Goal: Information Seeking & Learning: Learn about a topic

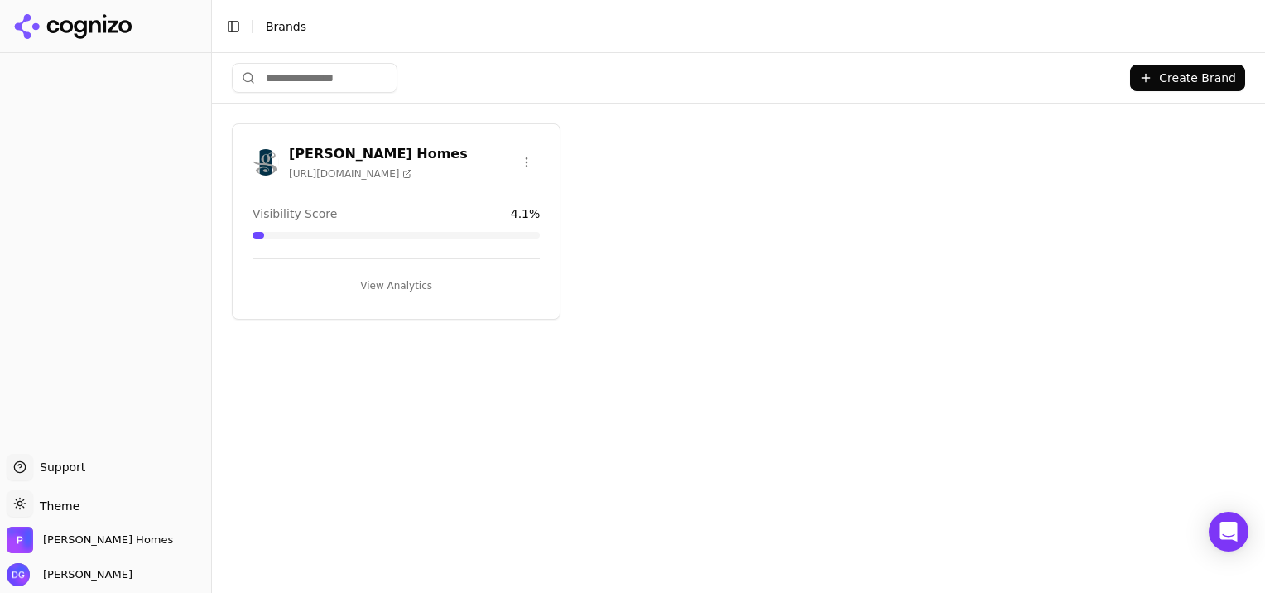
click at [399, 286] on button "View Analytics" at bounding box center [395, 285] width 287 height 26
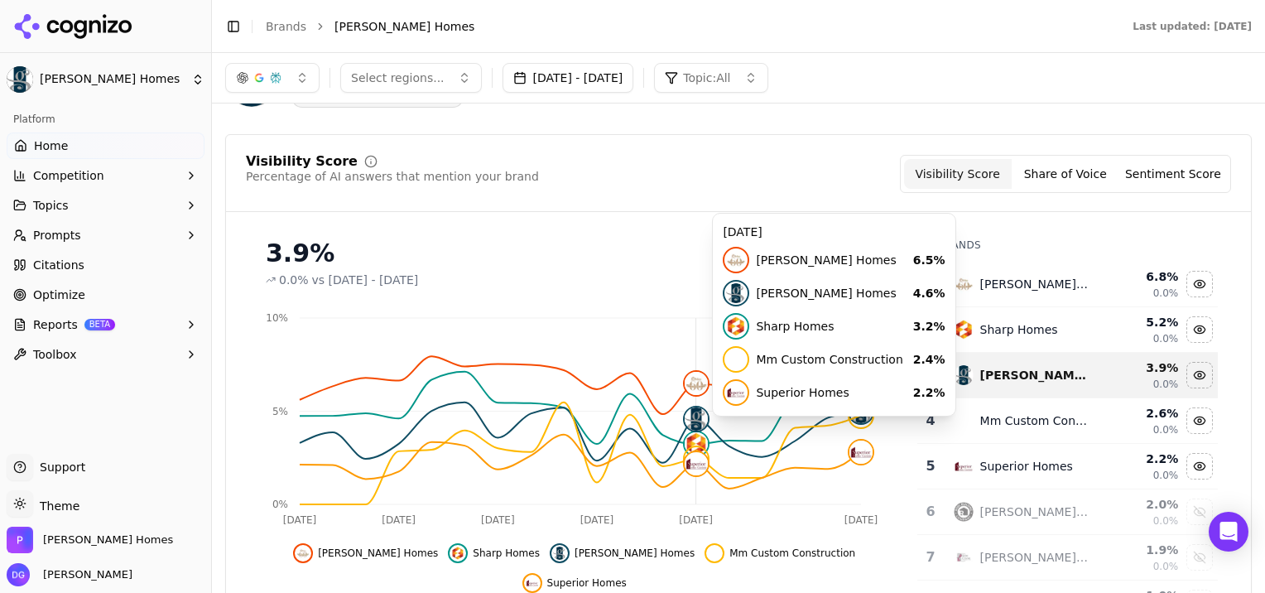
scroll to position [72, 0]
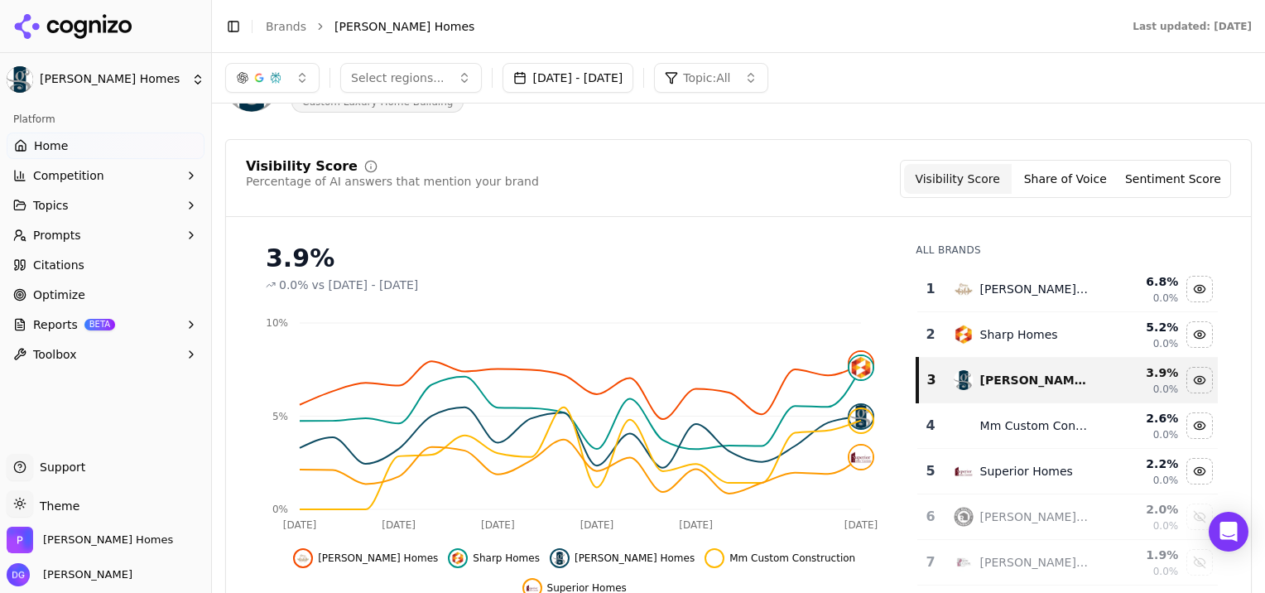
click at [1065, 181] on button "Share of Voice" at bounding box center [1066, 179] width 108 height 30
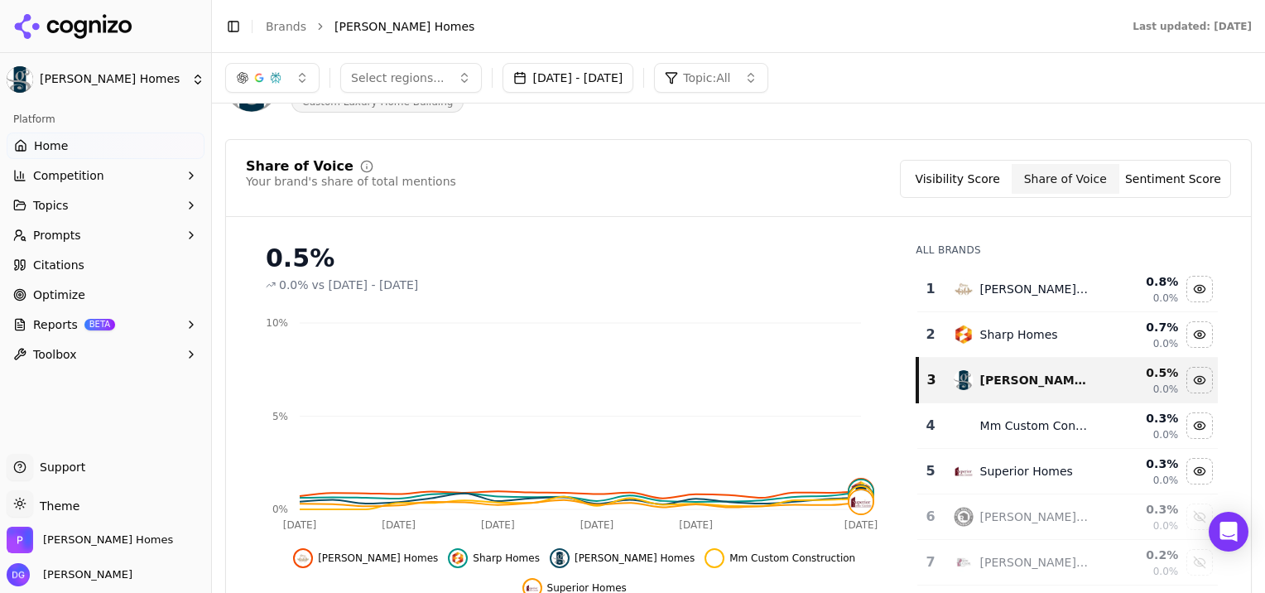
click at [1167, 180] on button "Sentiment Score" at bounding box center [1173, 179] width 108 height 30
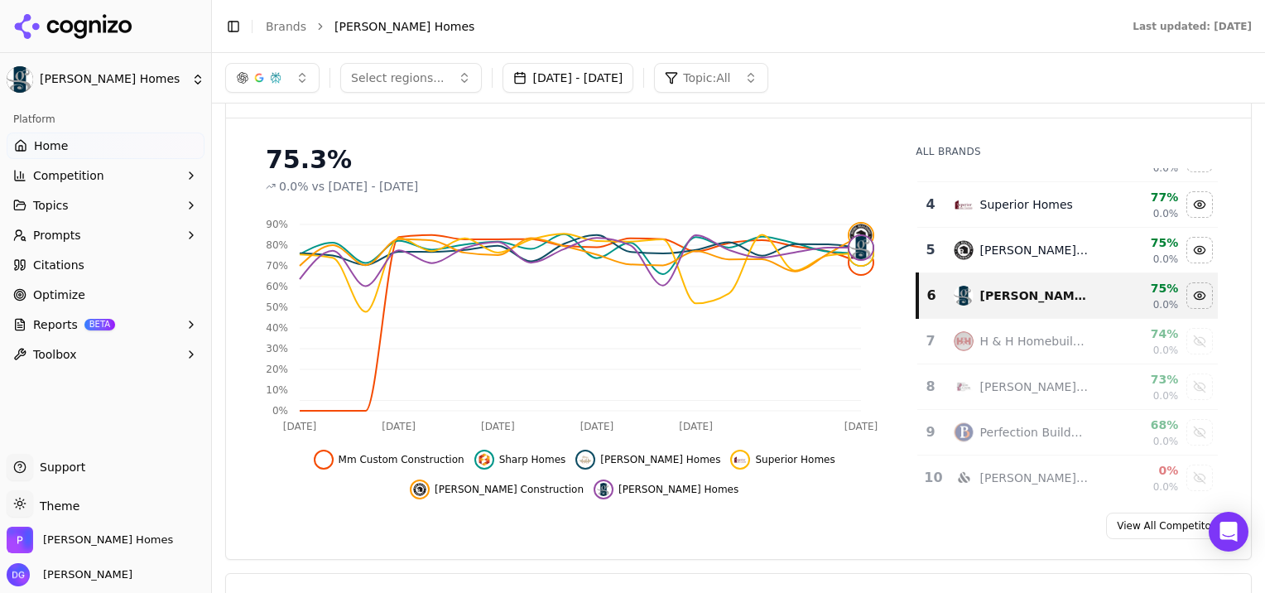
scroll to position [118, 0]
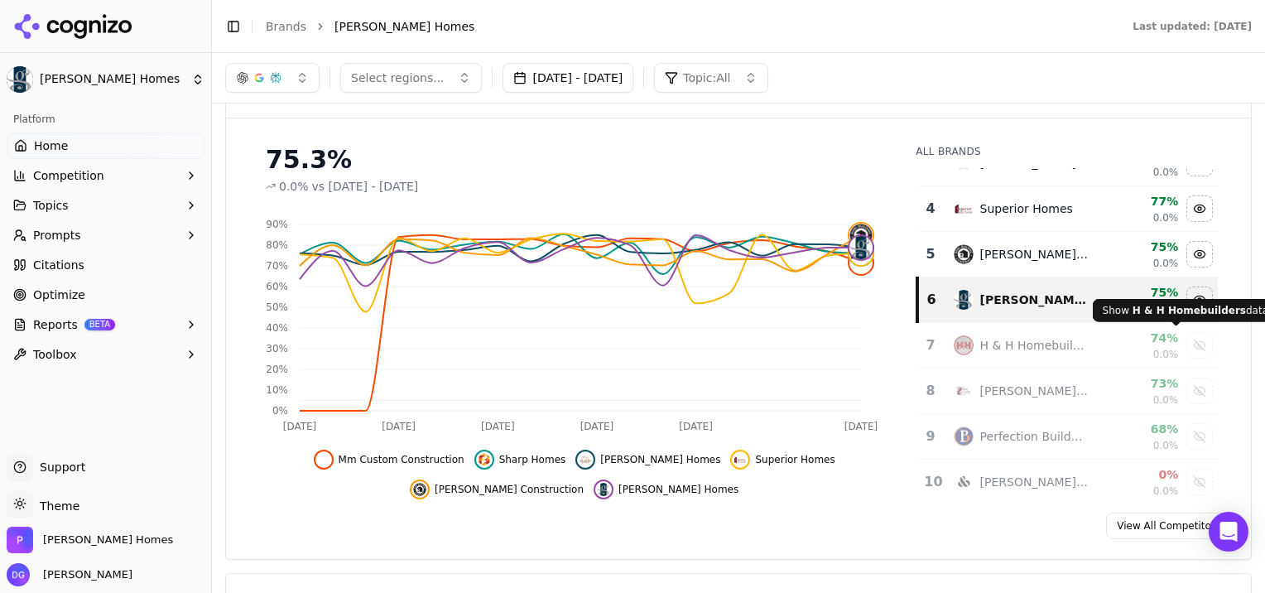
click at [1187, 348] on div "Show h & h homebuilders data" at bounding box center [1199, 345] width 25 height 25
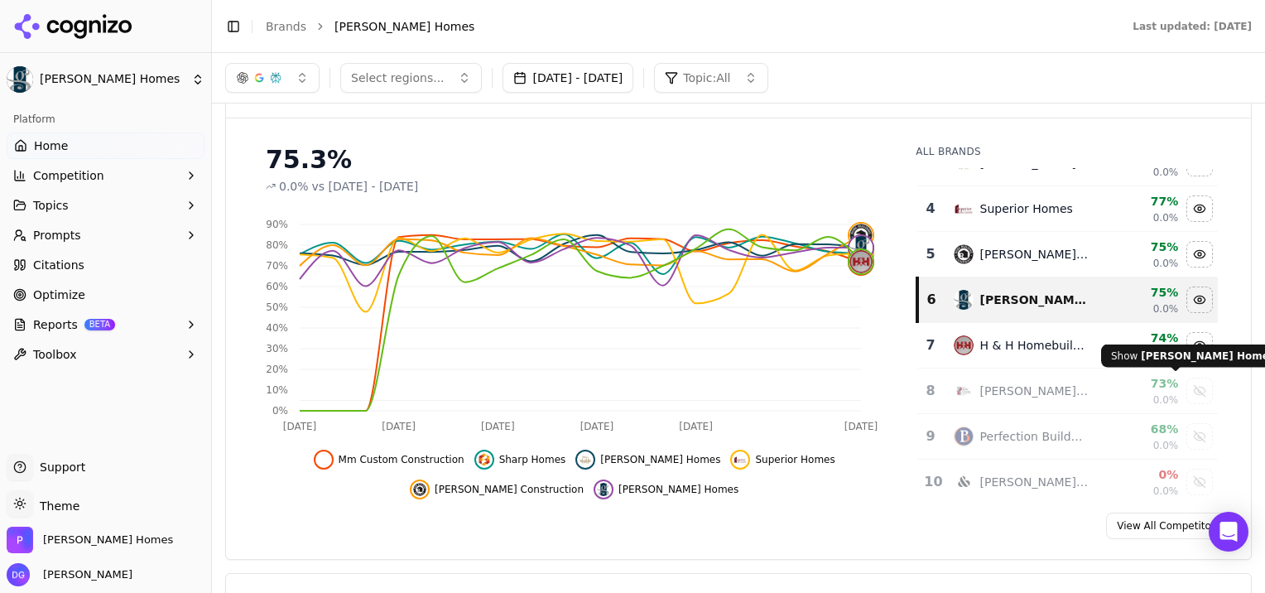
click at [1187, 393] on div "Show bob cook homes data" at bounding box center [1199, 390] width 25 height 25
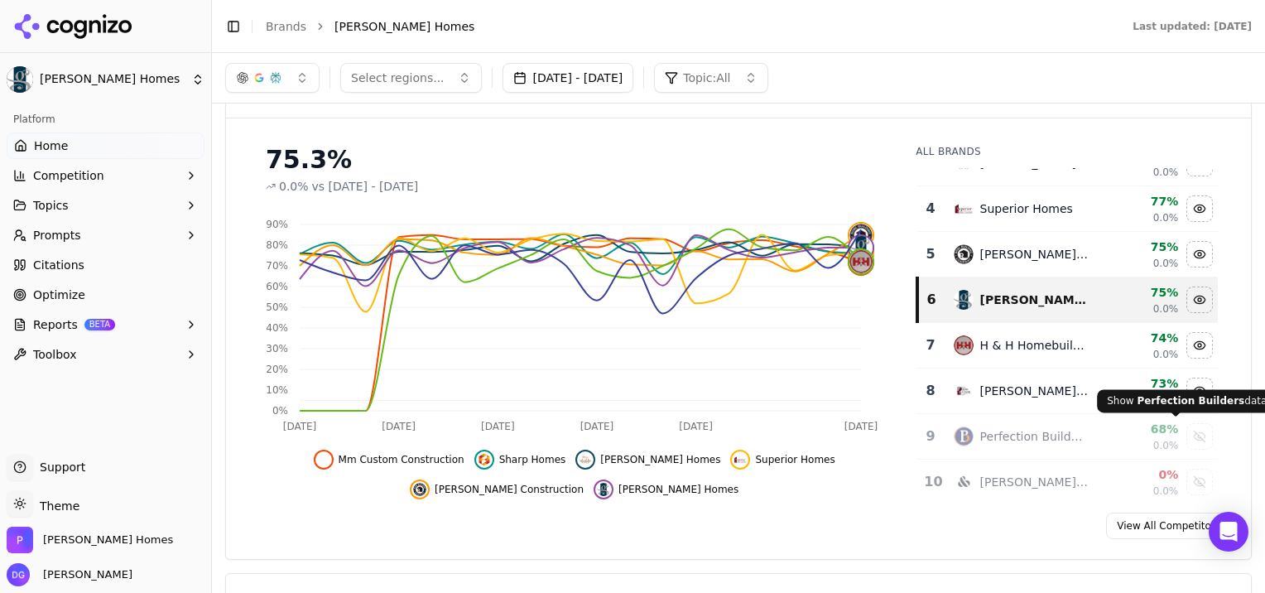
click at [1187, 430] on div "Show perfection builders data" at bounding box center [1199, 436] width 25 height 25
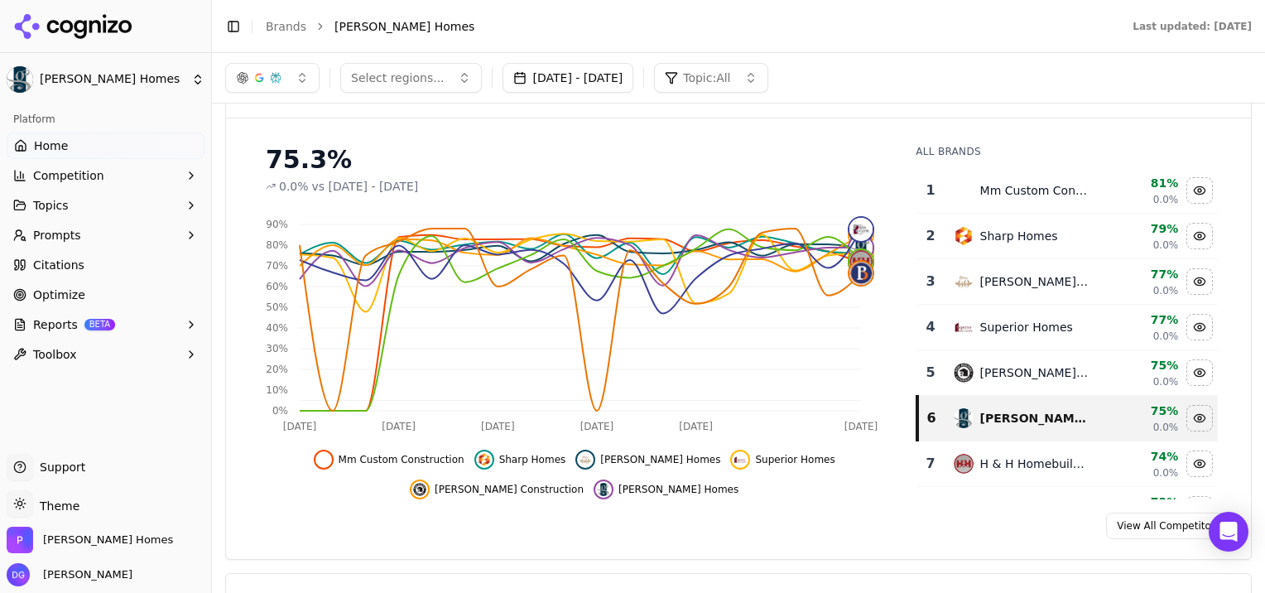
scroll to position [0, 0]
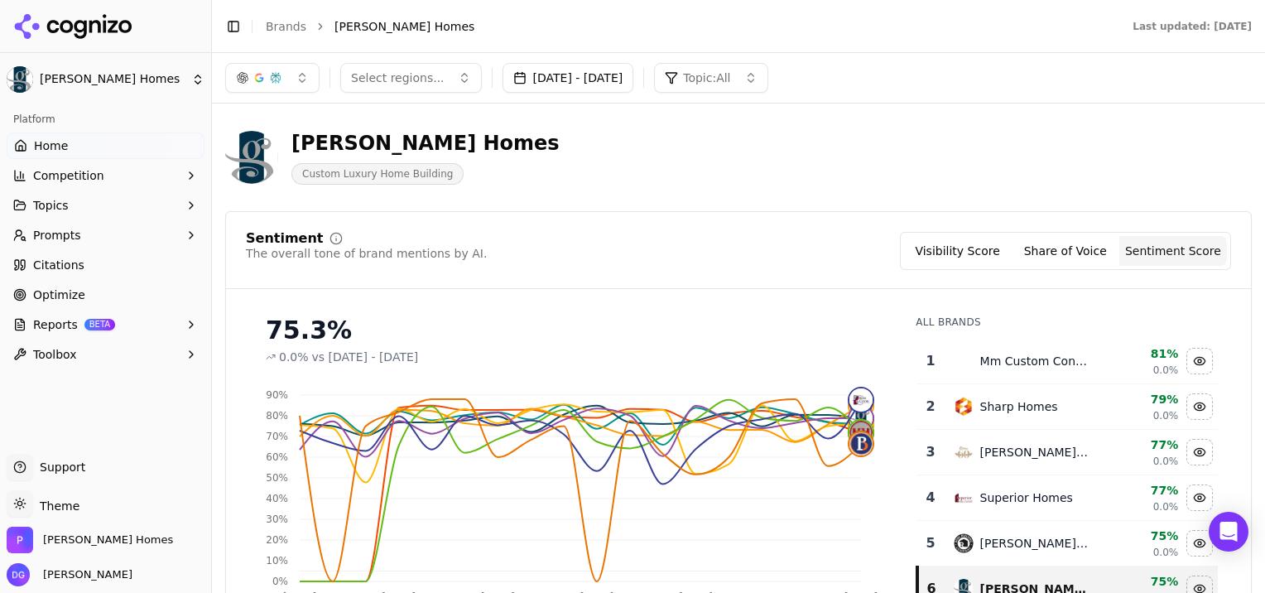
click at [1075, 255] on button "Share of Voice" at bounding box center [1066, 251] width 108 height 30
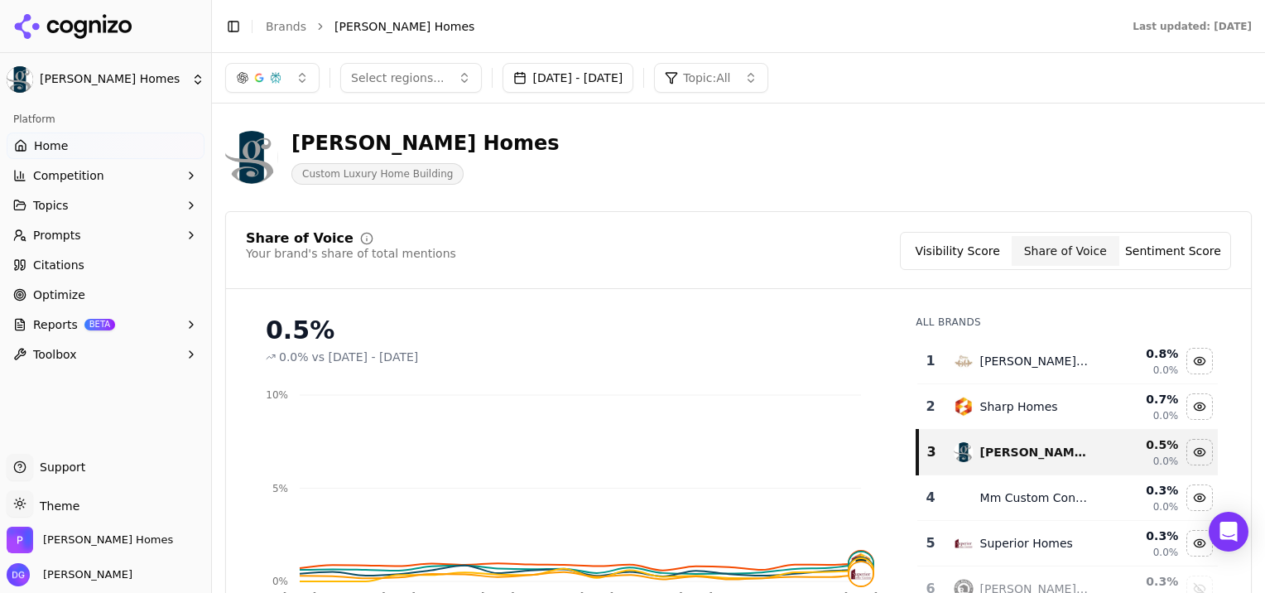
click at [955, 252] on button "Visibility Score" at bounding box center [958, 251] width 108 height 30
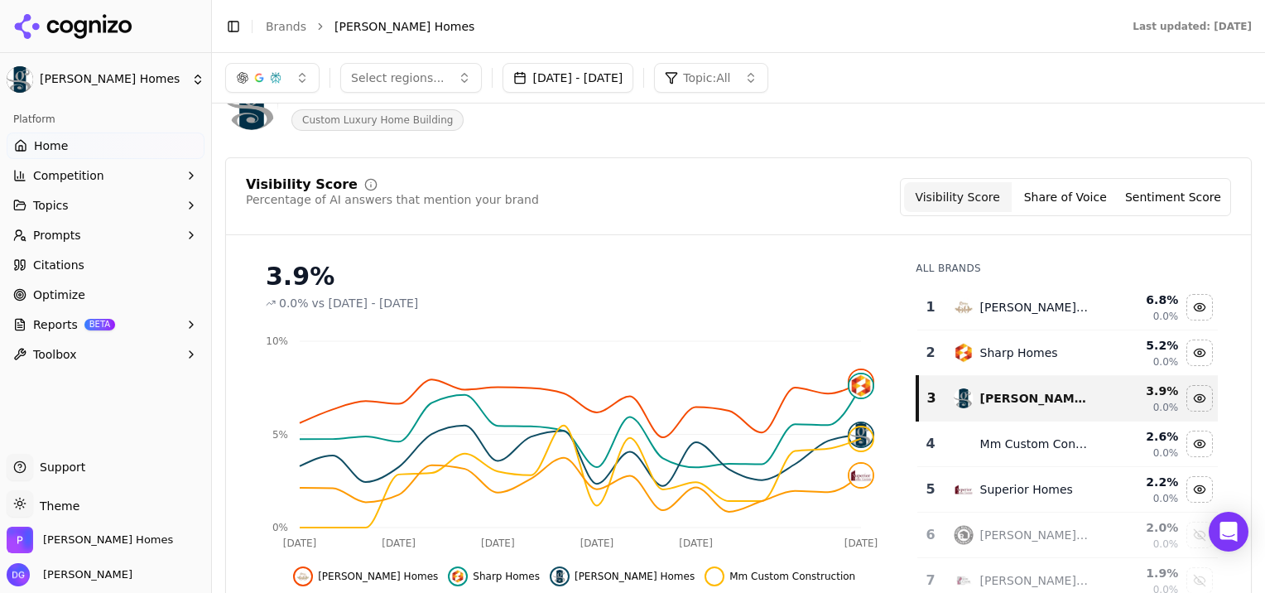
scroll to position [60, 0]
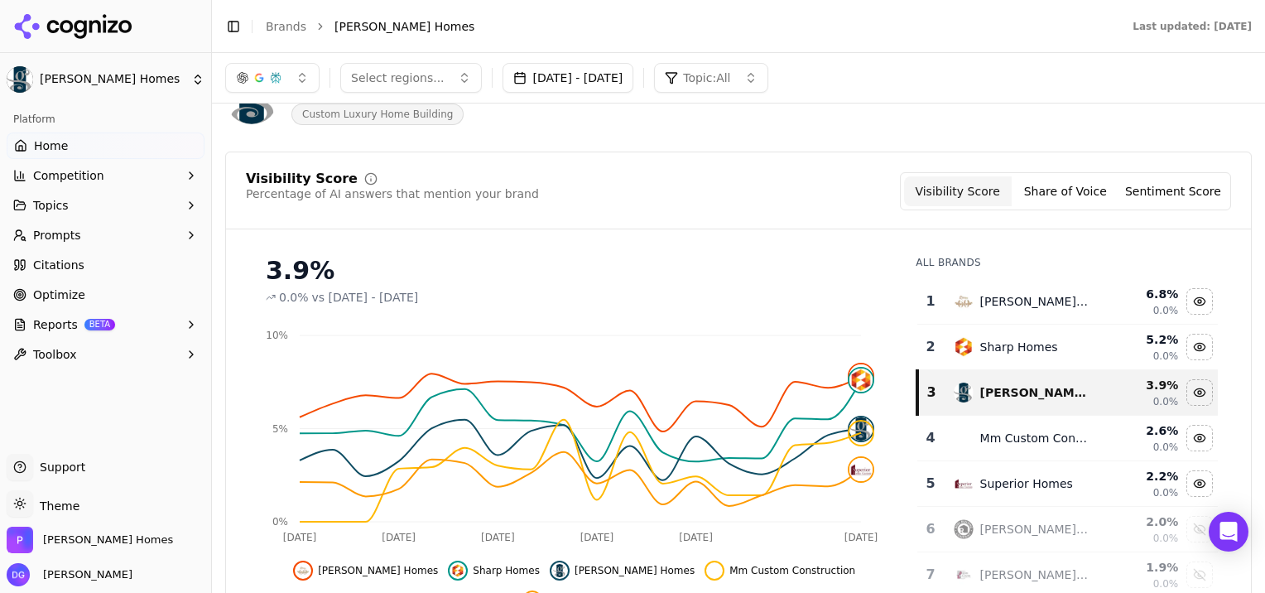
click at [1165, 199] on button "Sentiment Score" at bounding box center [1173, 191] width 108 height 30
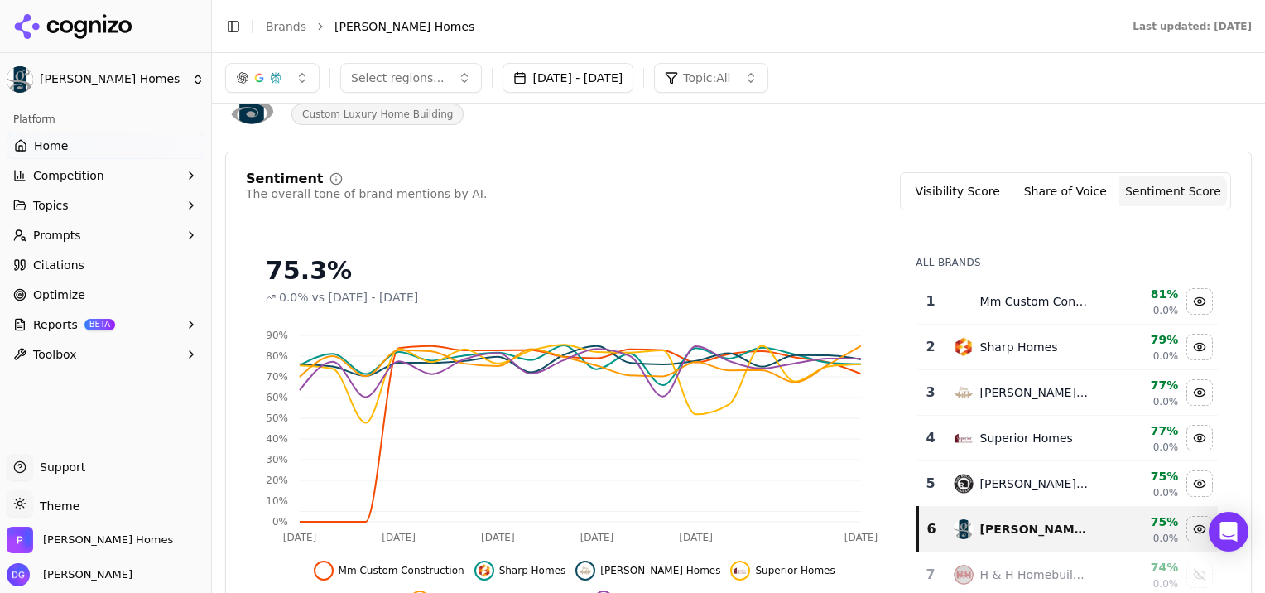
click at [962, 196] on button "Visibility Score" at bounding box center [958, 191] width 108 height 30
